Goal: Answer question/provide support

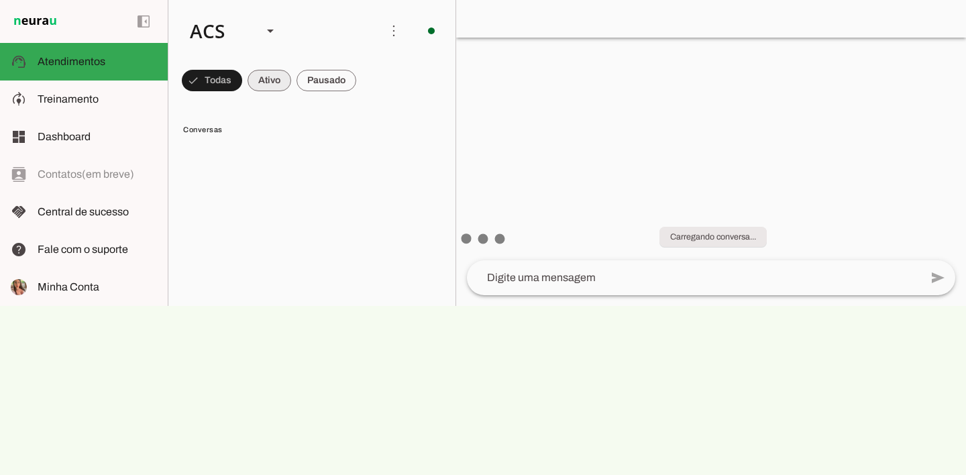
click at [264, 77] on span at bounding box center [270, 80] width 44 height 32
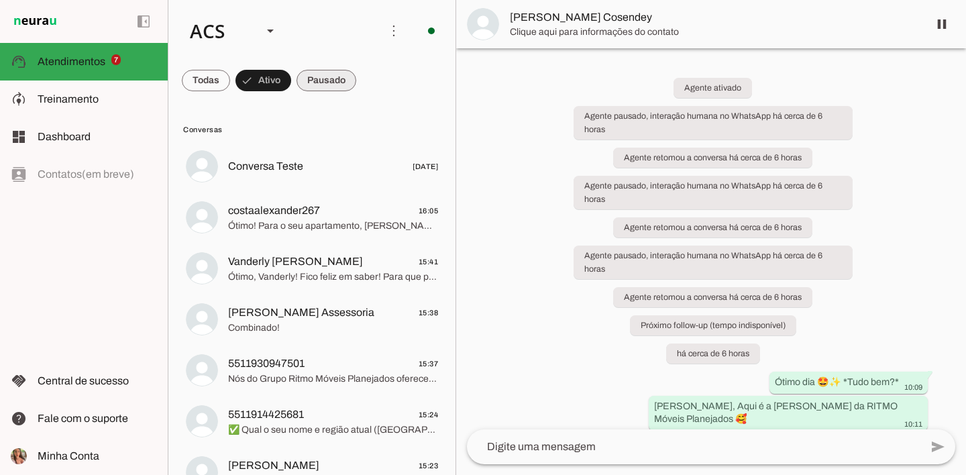
click at [325, 73] on span at bounding box center [327, 80] width 60 height 32
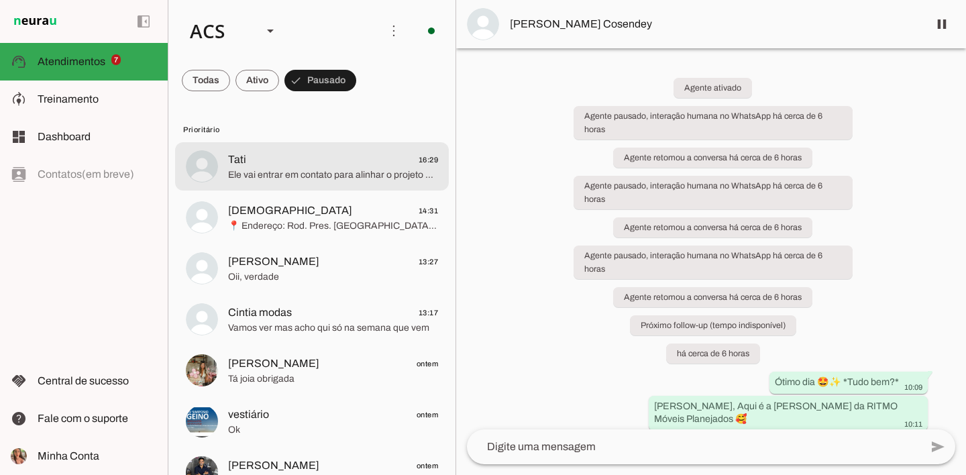
click at [330, 154] on span "Tati 16:29" at bounding box center [333, 160] width 210 height 17
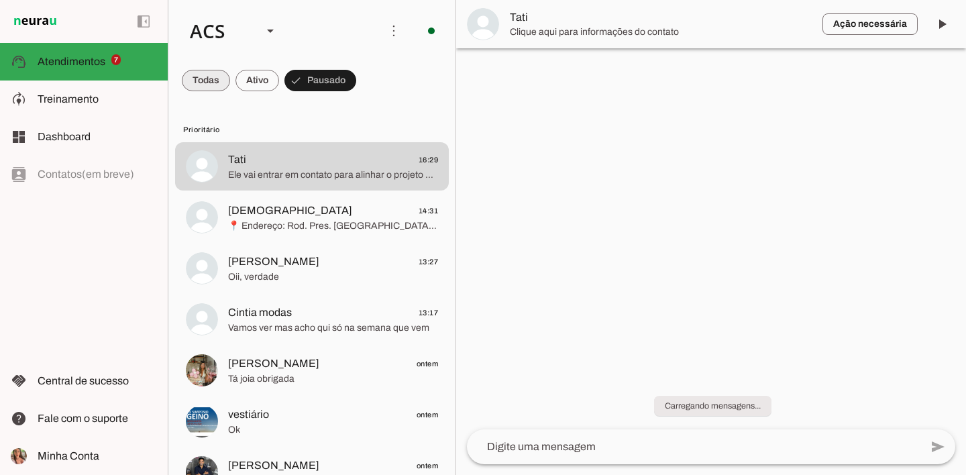
click at [194, 79] on span at bounding box center [206, 80] width 48 height 32
